Goal: Information Seeking & Learning: Learn about a topic

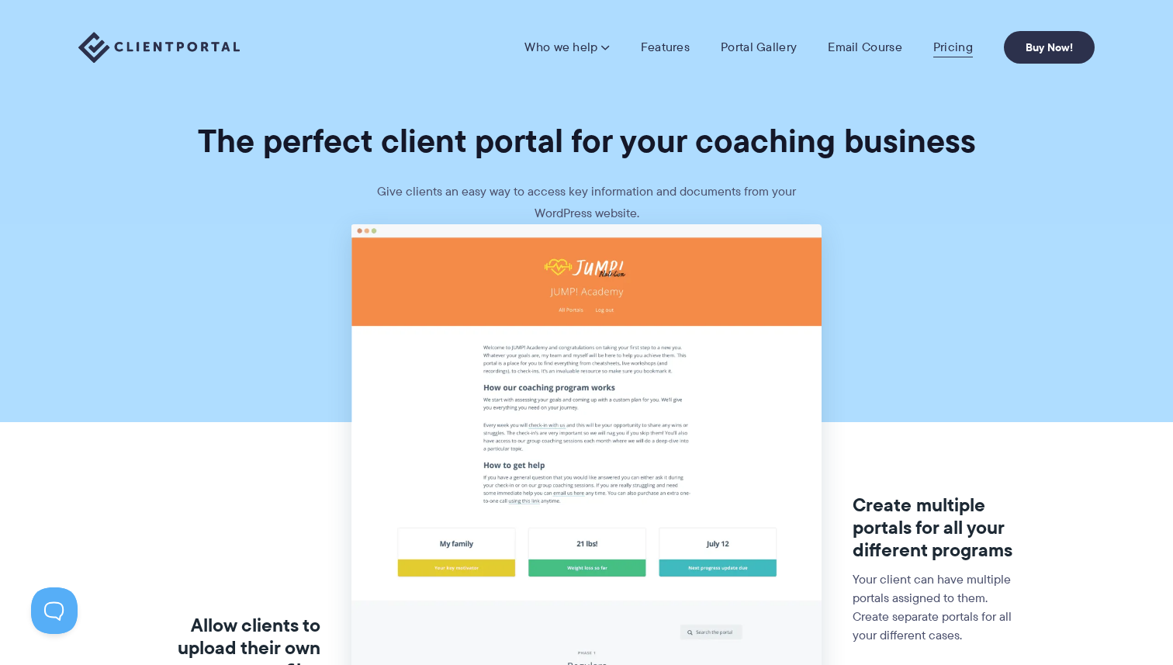
click at [933, 50] on link "Pricing" at bounding box center [953, 48] width 40 height 16
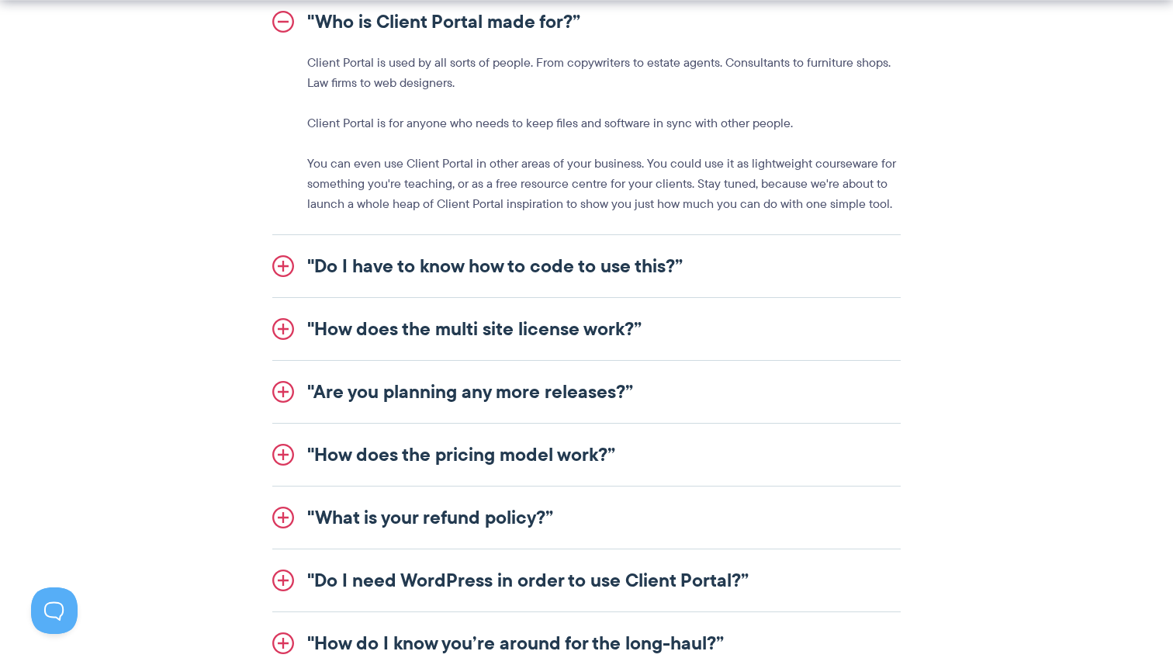
scroll to position [1860, 0]
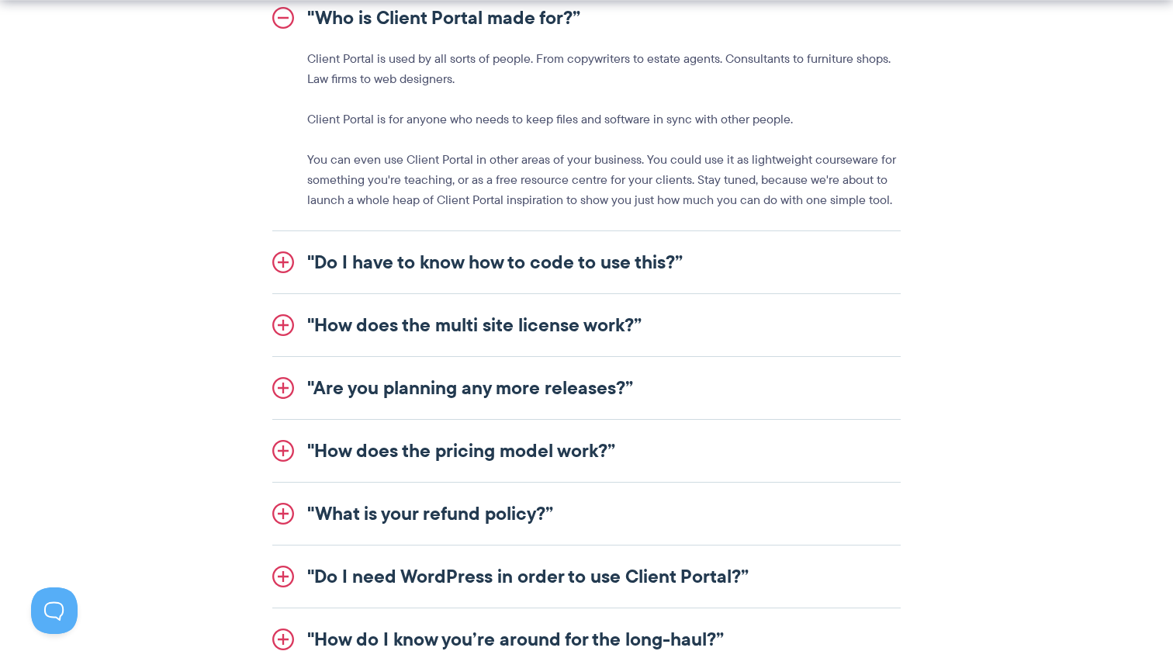
click at [462, 579] on link ""Do I need WordPress in order to use Client Portal?”" at bounding box center [586, 576] width 628 height 62
